Goal: Check status: Check status

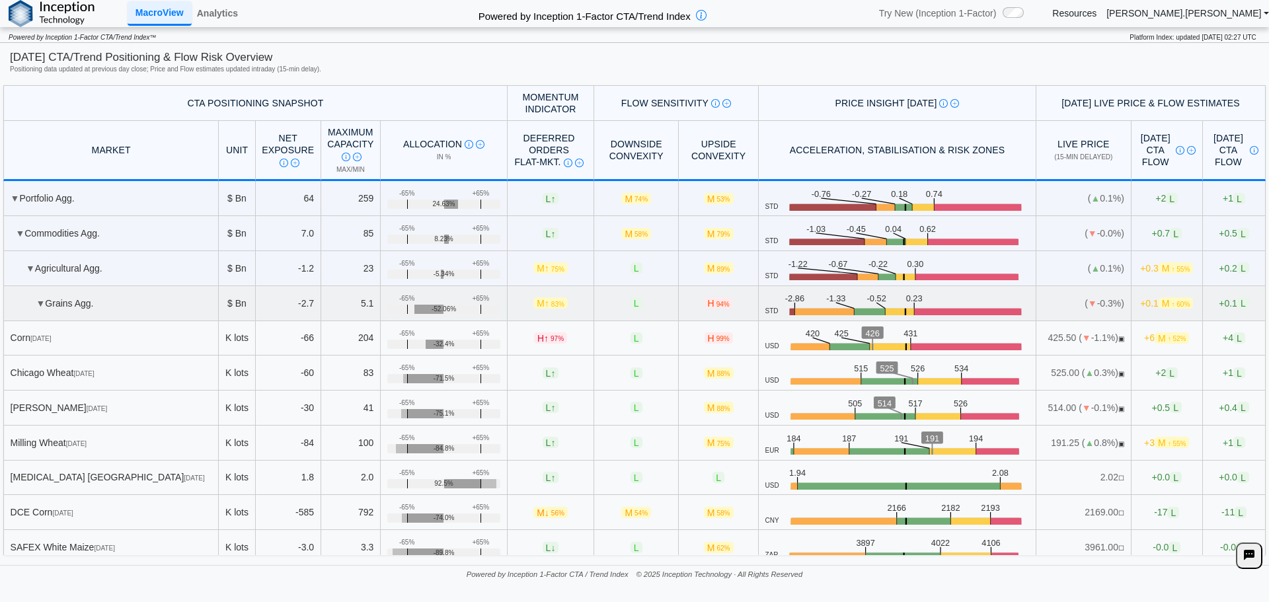
click at [160, 301] on td "▼ Grains Agg." at bounding box center [111, 303] width 216 height 35
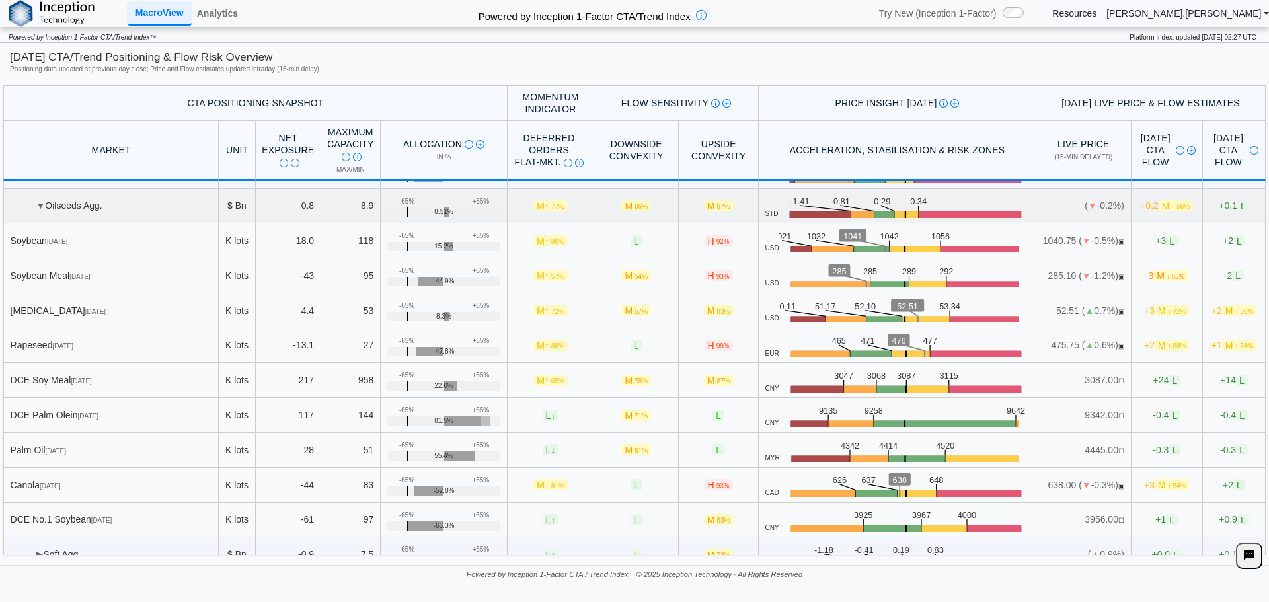
click at [77, 217] on td "▼ Oilseeds Agg." at bounding box center [111, 206] width 216 height 35
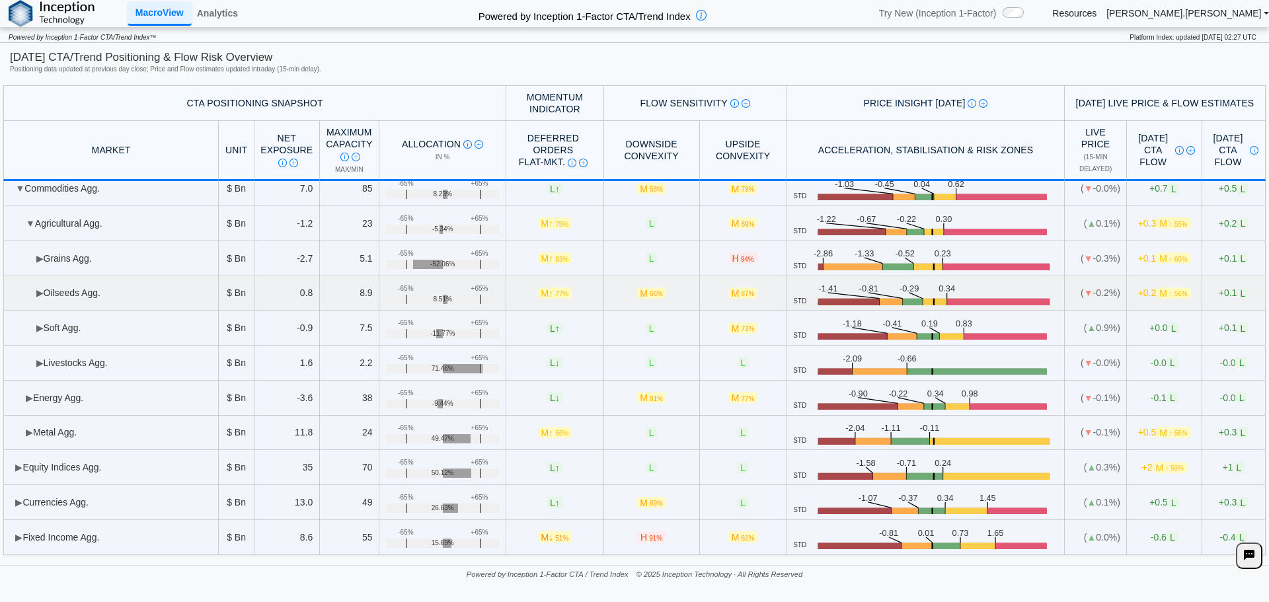
scroll to position [44, 0]
click at [72, 321] on td "▶ Soft Agg." at bounding box center [111, 328] width 216 height 35
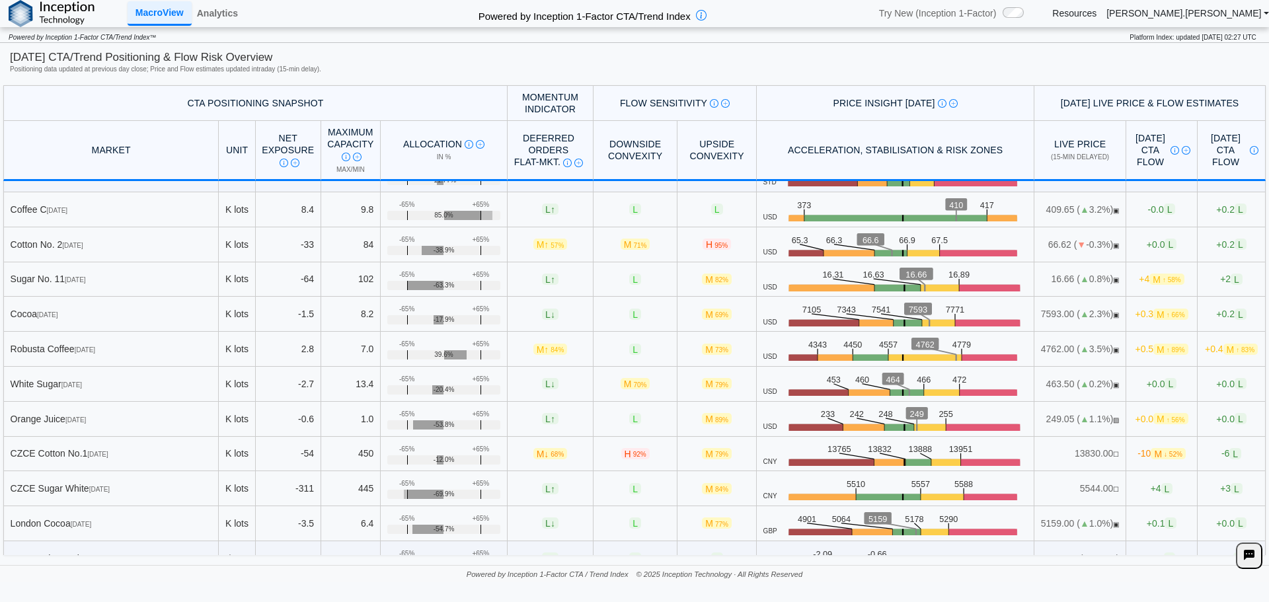
scroll to position [0, 0]
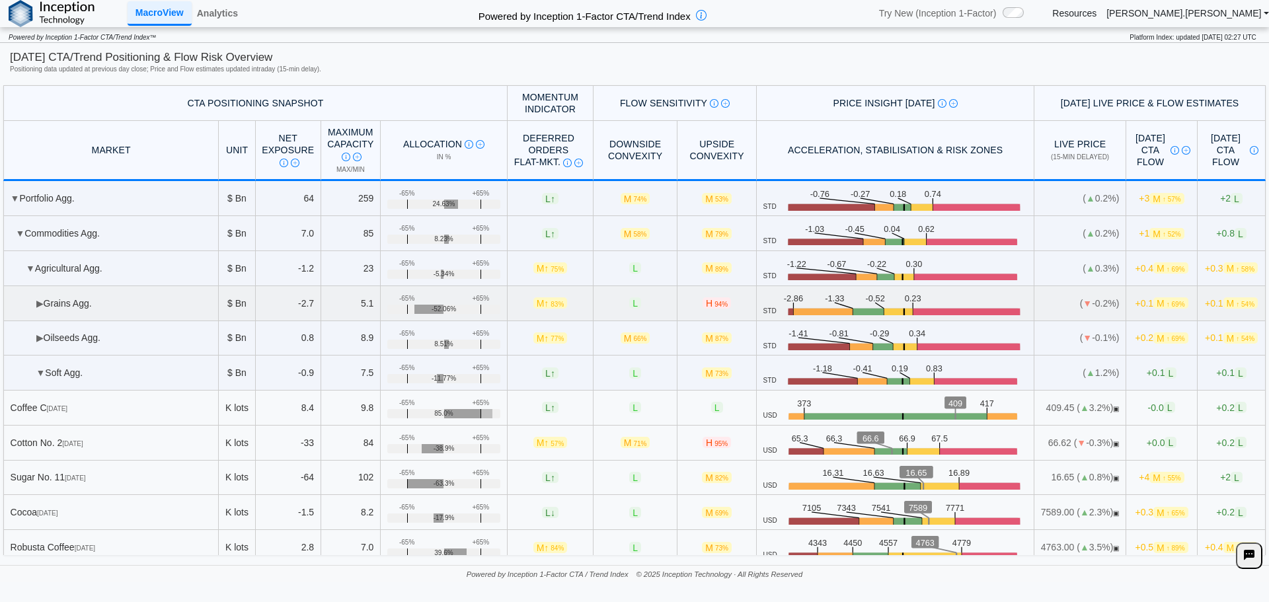
click at [102, 299] on td "▶ Grains Agg." at bounding box center [111, 303] width 216 height 35
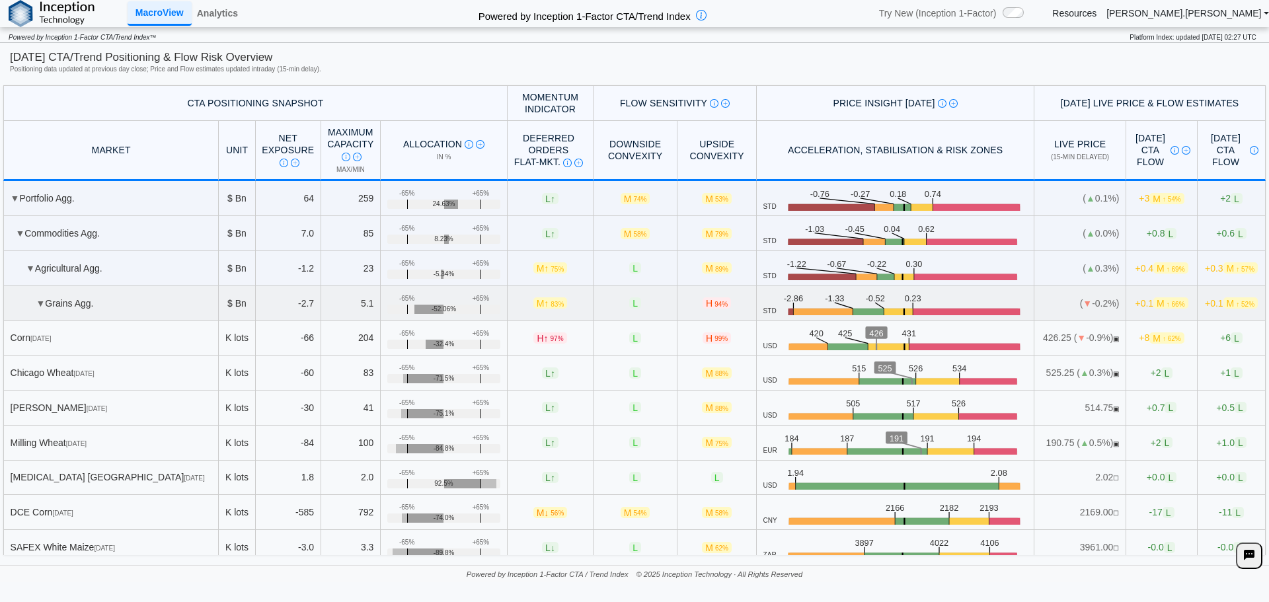
click at [77, 296] on td "▼ Grains Agg." at bounding box center [111, 303] width 216 height 35
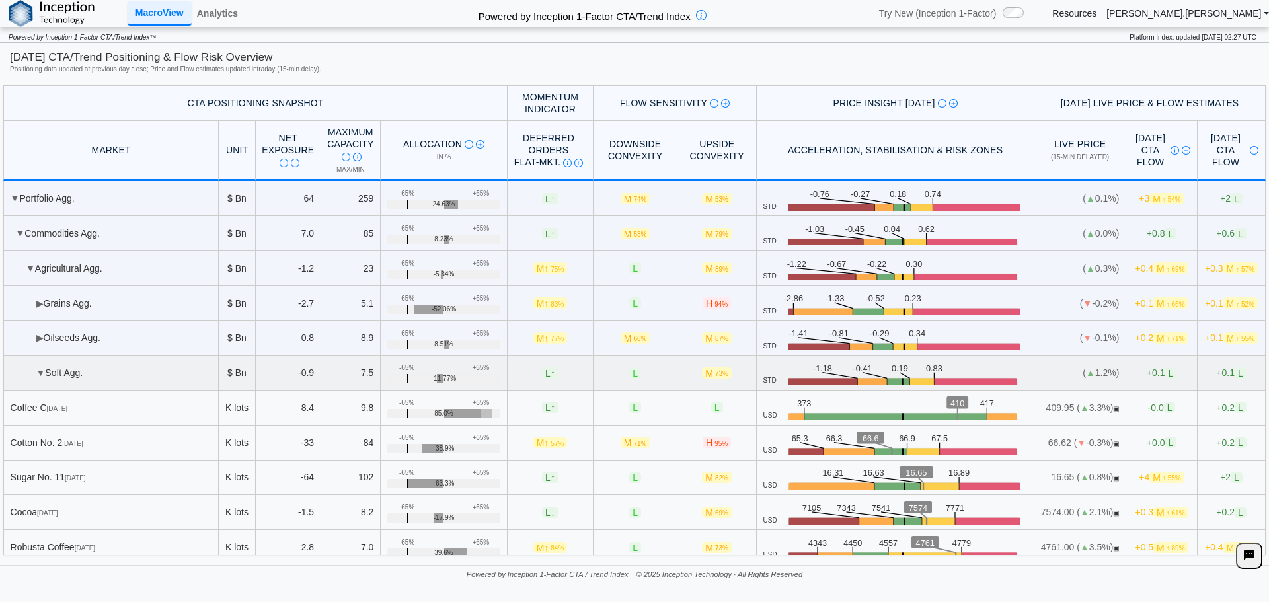
click at [126, 370] on td "▼ Soft Agg." at bounding box center [111, 373] width 216 height 35
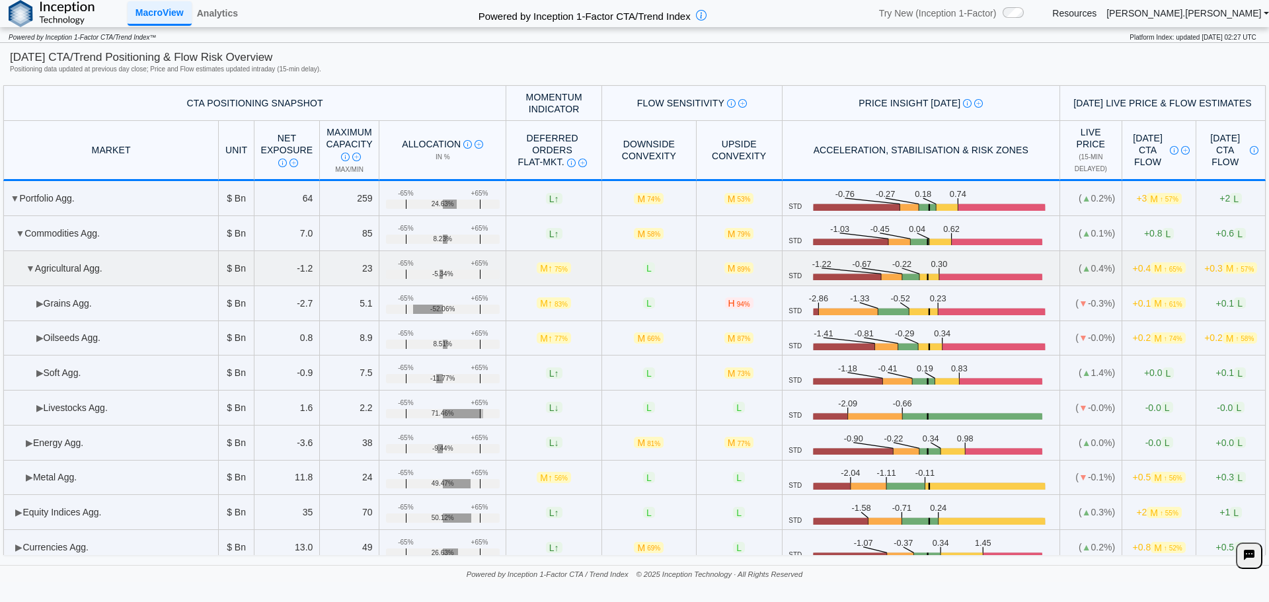
click at [58, 260] on td "▼ Agricultural Agg." at bounding box center [111, 268] width 216 height 35
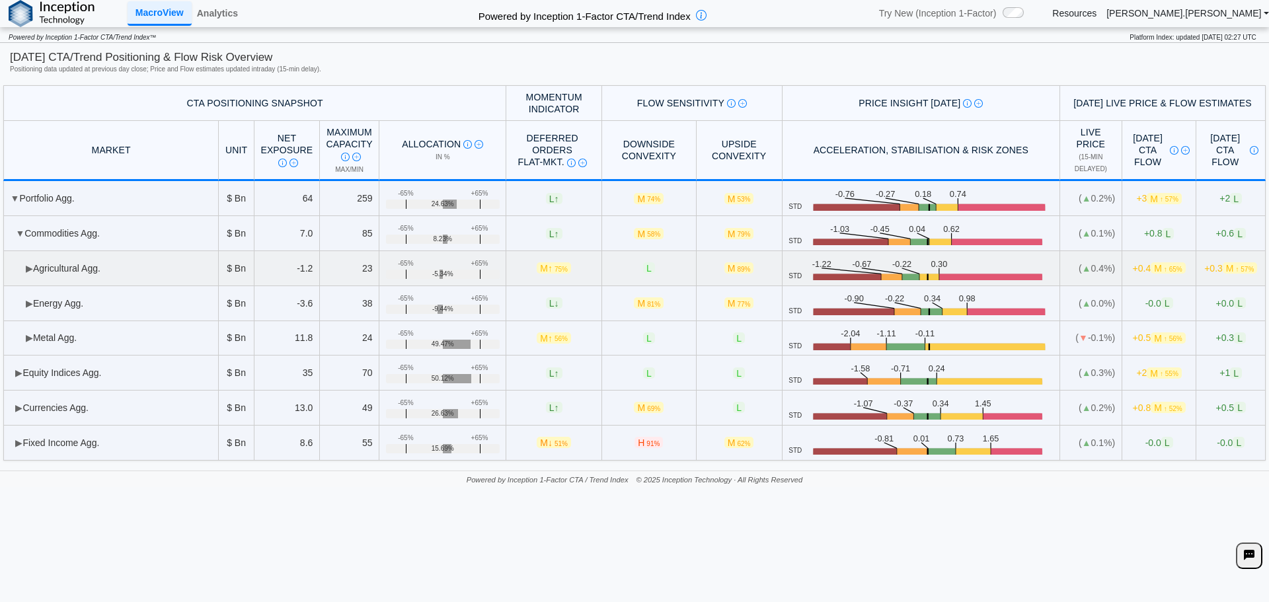
click at [63, 264] on td "▶ Agricultural Agg." at bounding box center [111, 268] width 216 height 35
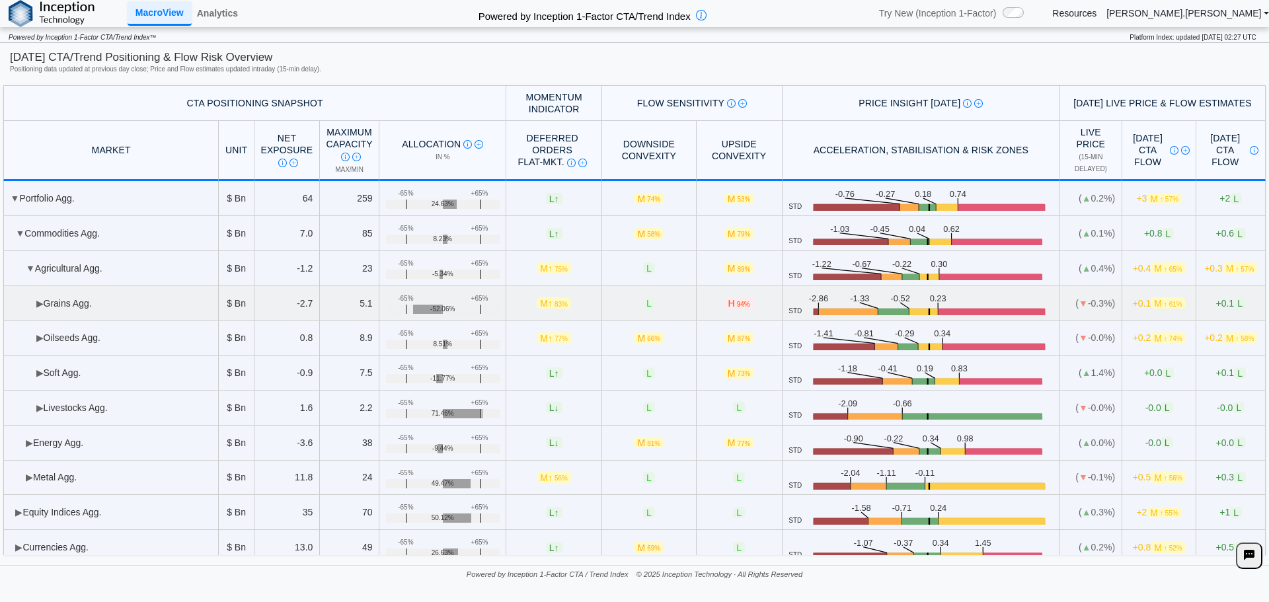
click at [75, 305] on td "▶ Grains Agg." at bounding box center [111, 303] width 216 height 35
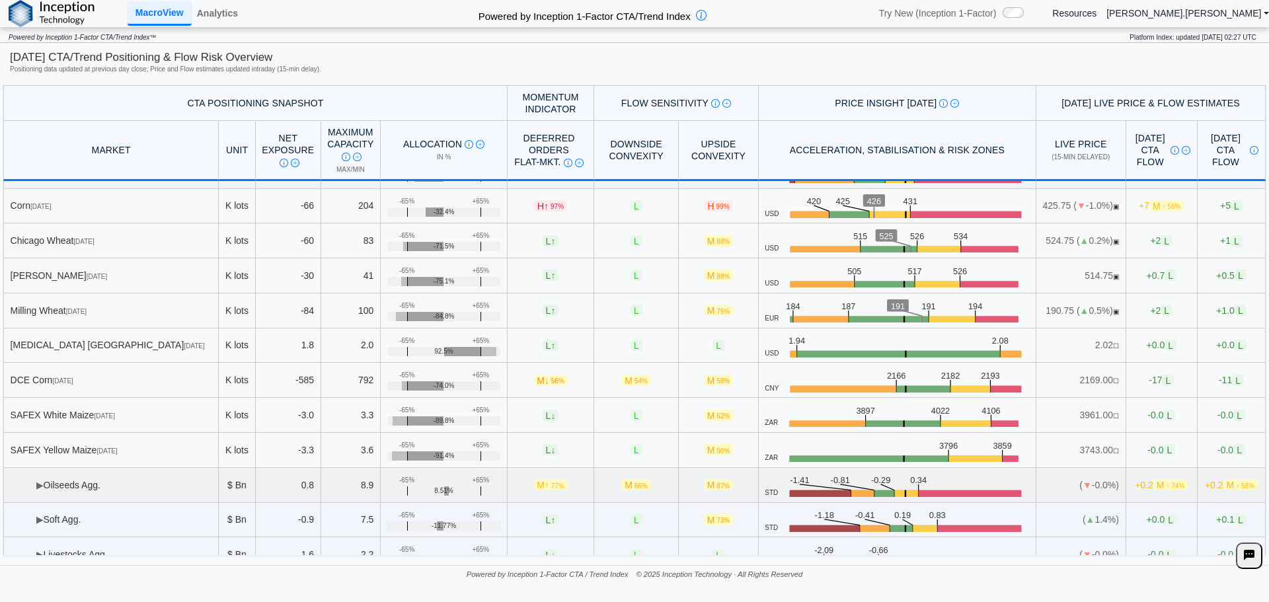
scroll to position [198, 0]
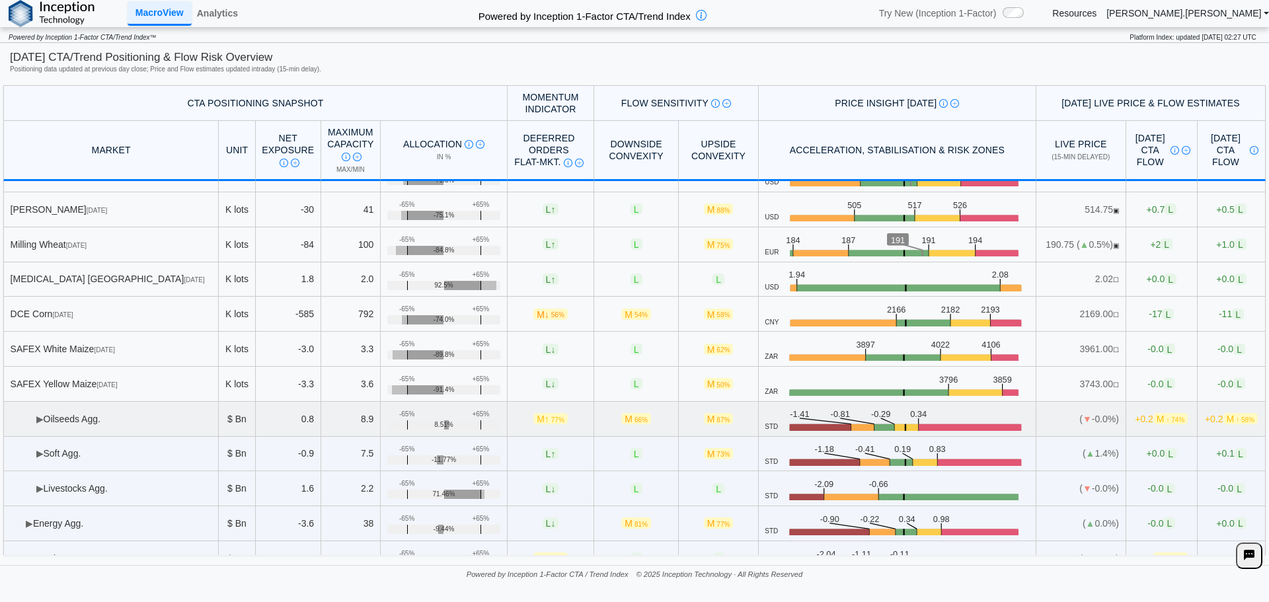
click at [93, 407] on td "▶ Oilseeds Agg." at bounding box center [111, 419] width 216 height 35
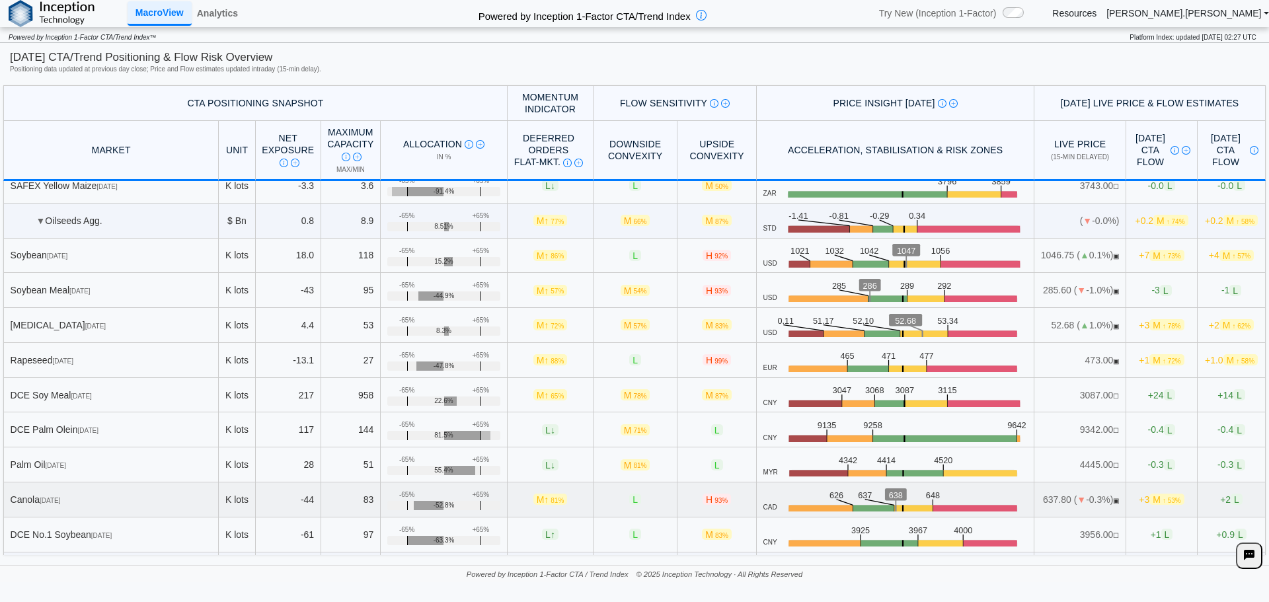
scroll to position [529, 0]
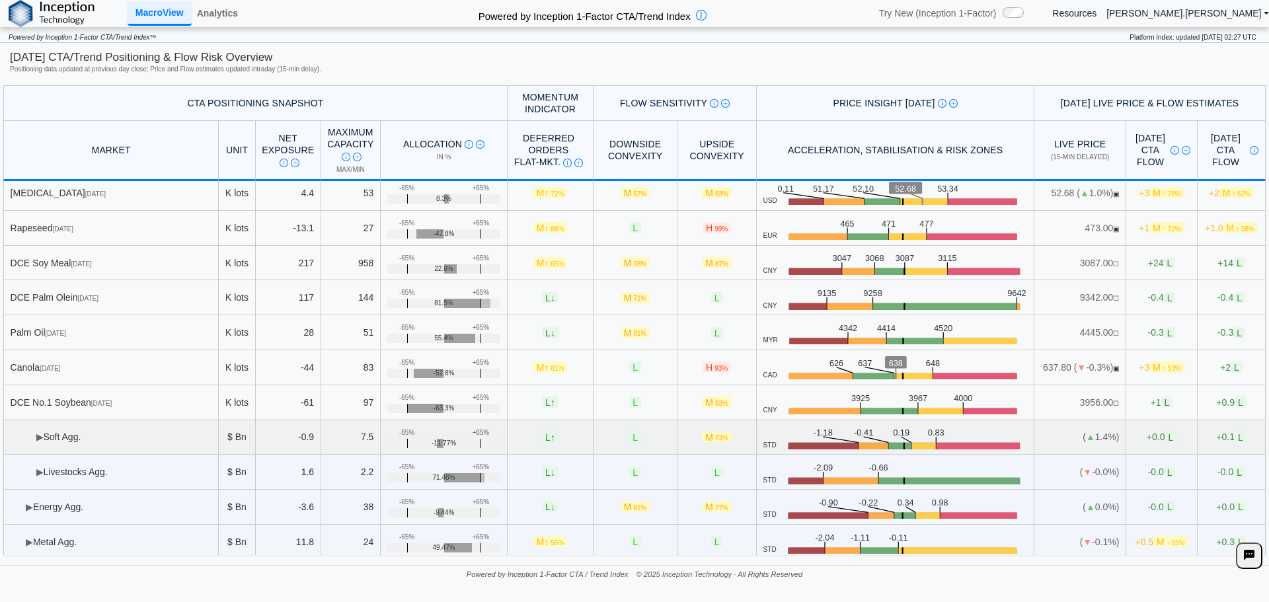
click at [128, 450] on td "▶ Soft Agg." at bounding box center [111, 437] width 216 height 35
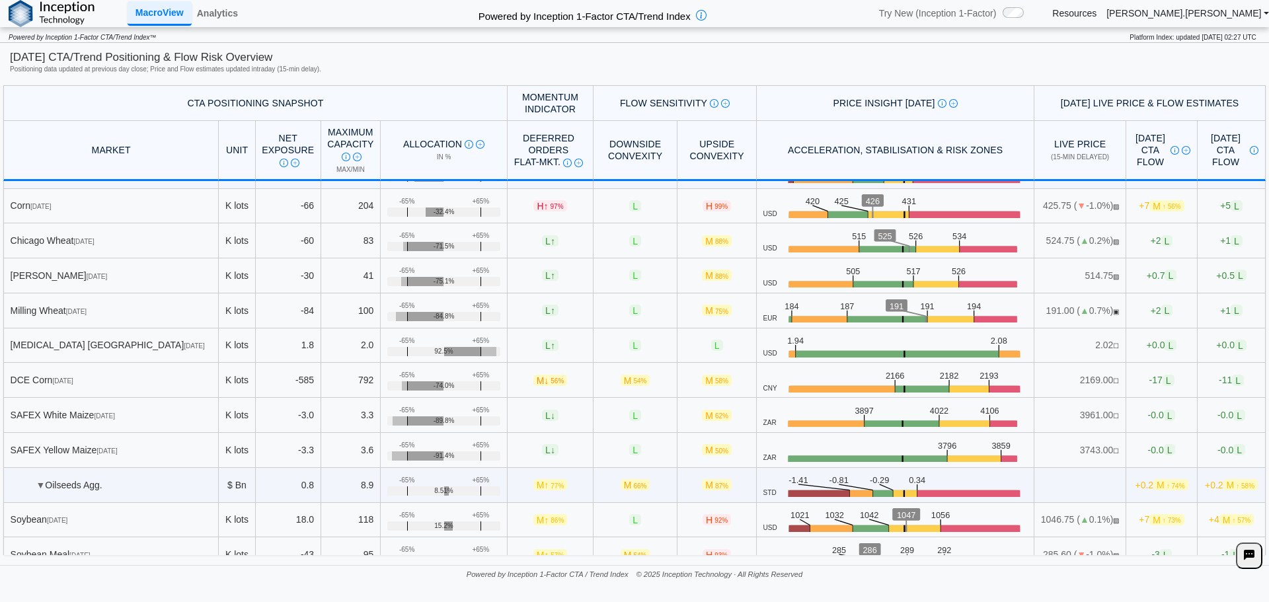
scroll to position [0, 0]
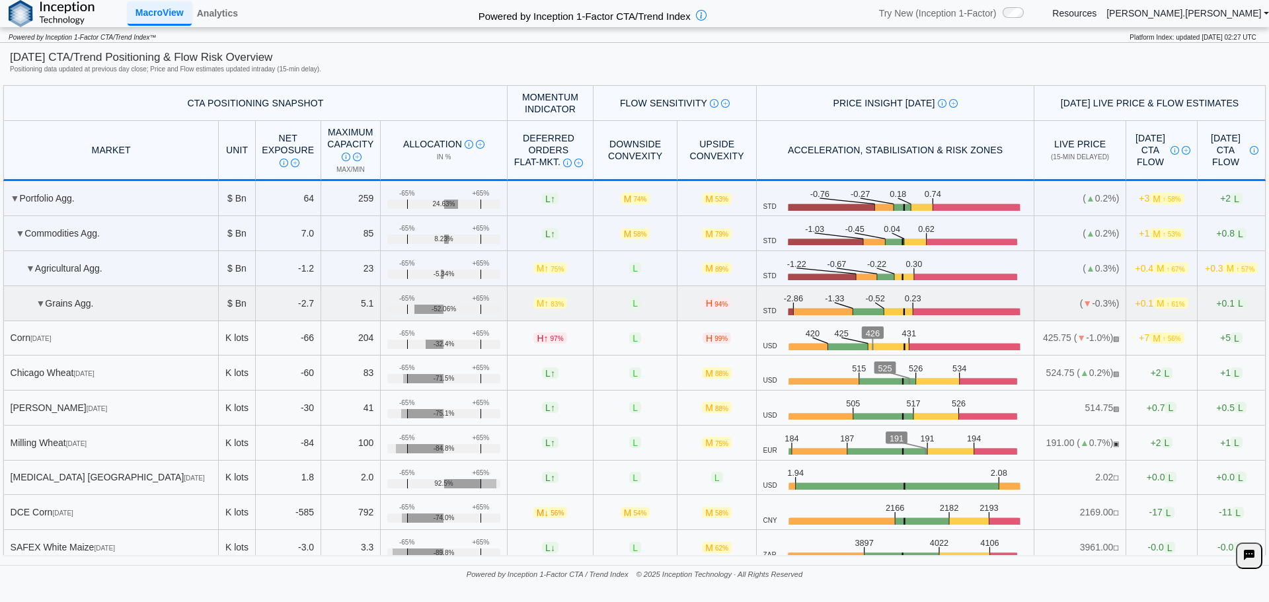
click at [62, 290] on td "▼ Grains Agg." at bounding box center [111, 303] width 216 height 35
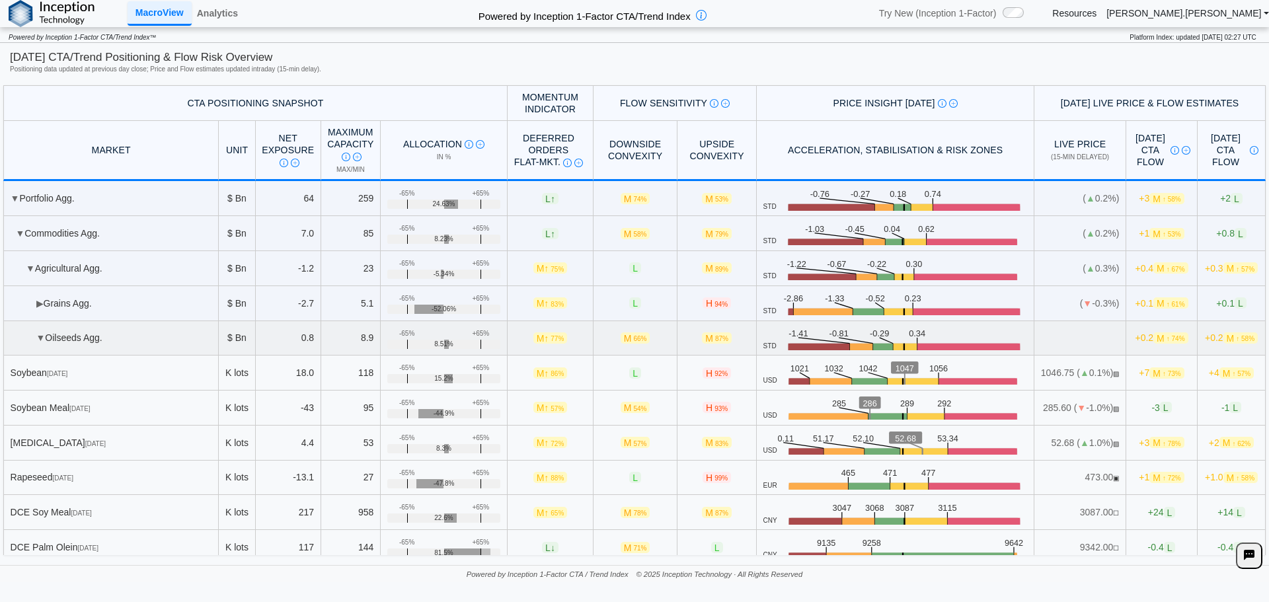
click at [63, 351] on td "▼ Oilseeds Agg." at bounding box center [111, 338] width 216 height 35
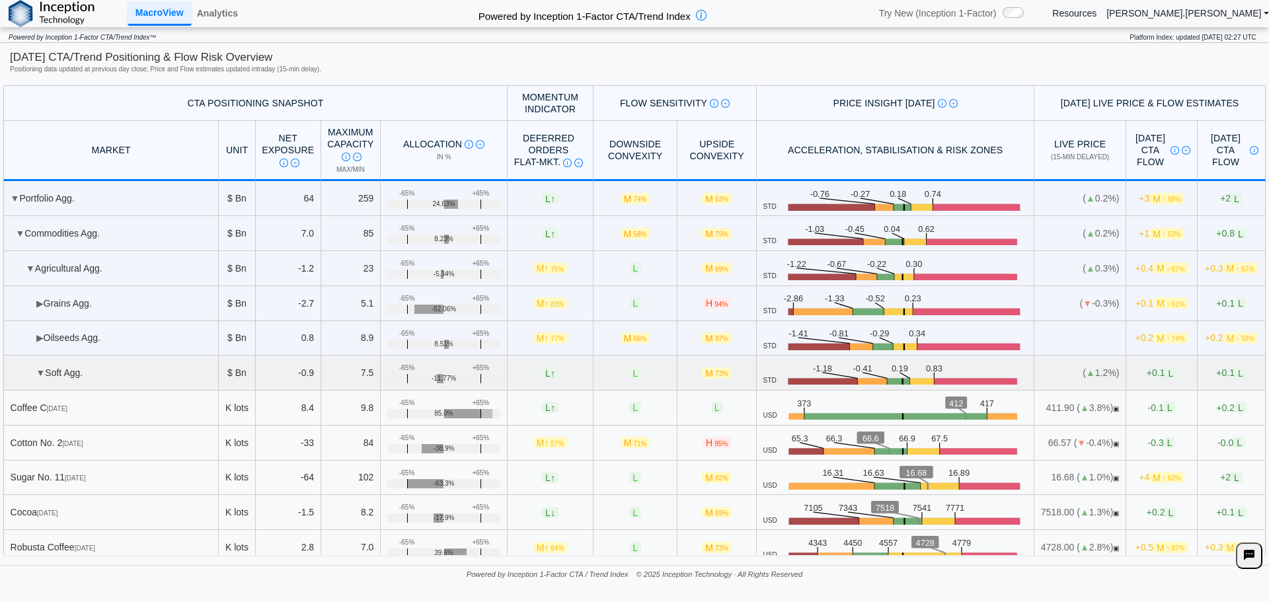
click at [57, 366] on td "▼ Soft Agg." at bounding box center [111, 373] width 216 height 35
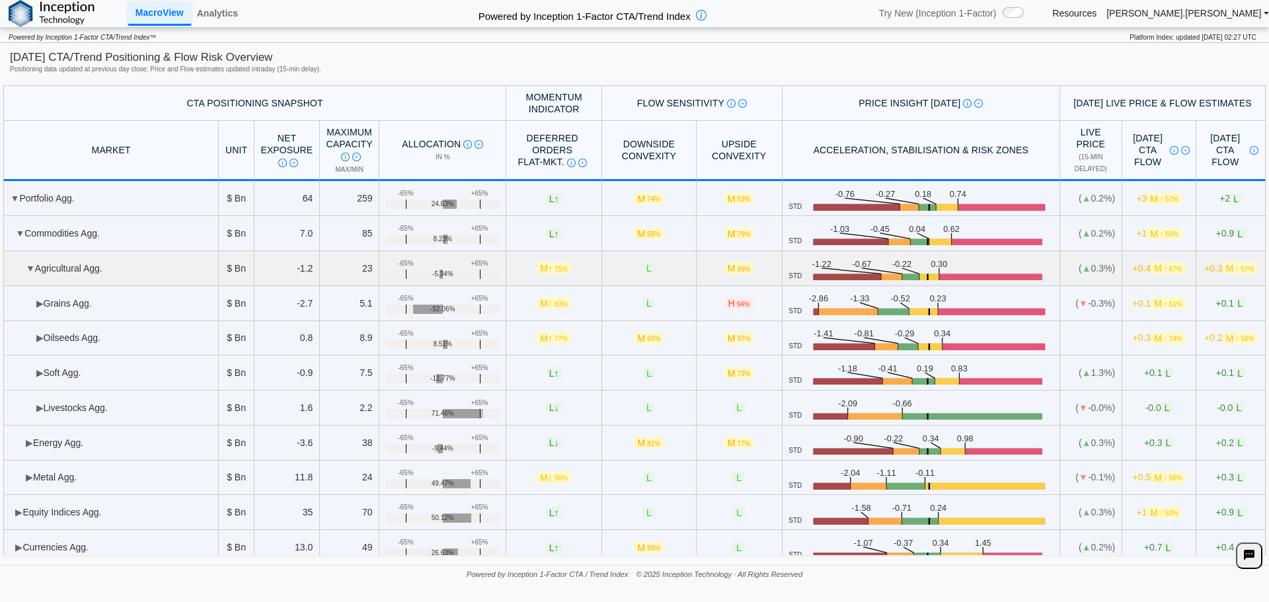
click at [122, 254] on td "▼ Agricultural Agg." at bounding box center [111, 268] width 216 height 35
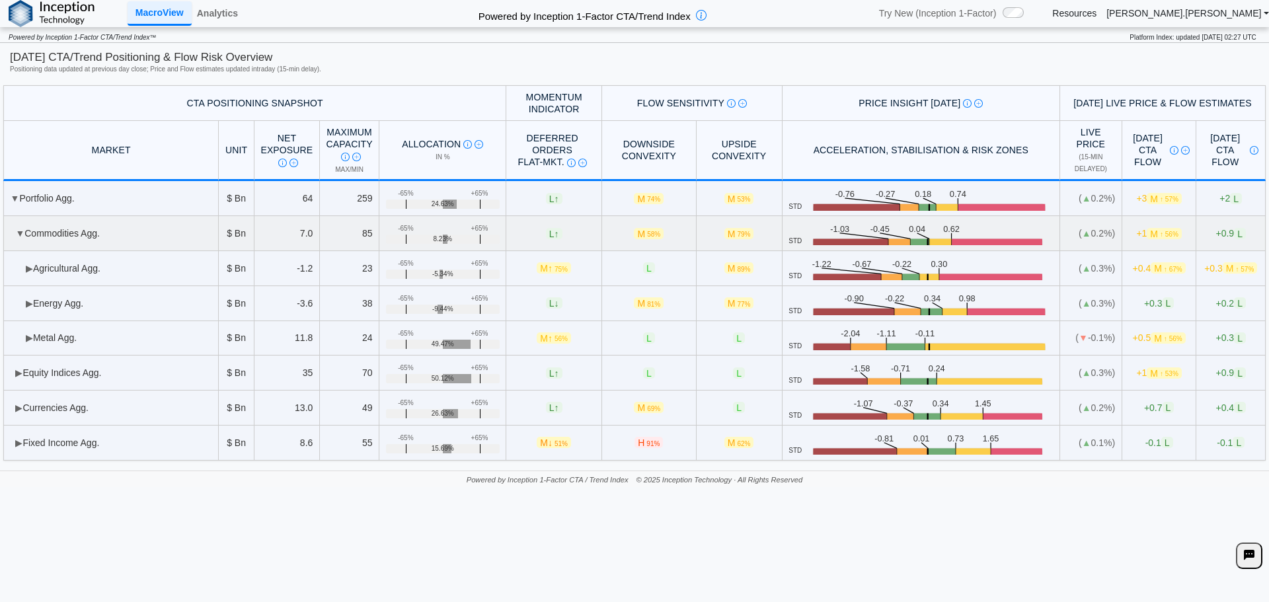
click at [92, 242] on td "▼ Commodities Agg." at bounding box center [111, 233] width 216 height 35
